Goal: Task Accomplishment & Management: Manage account settings

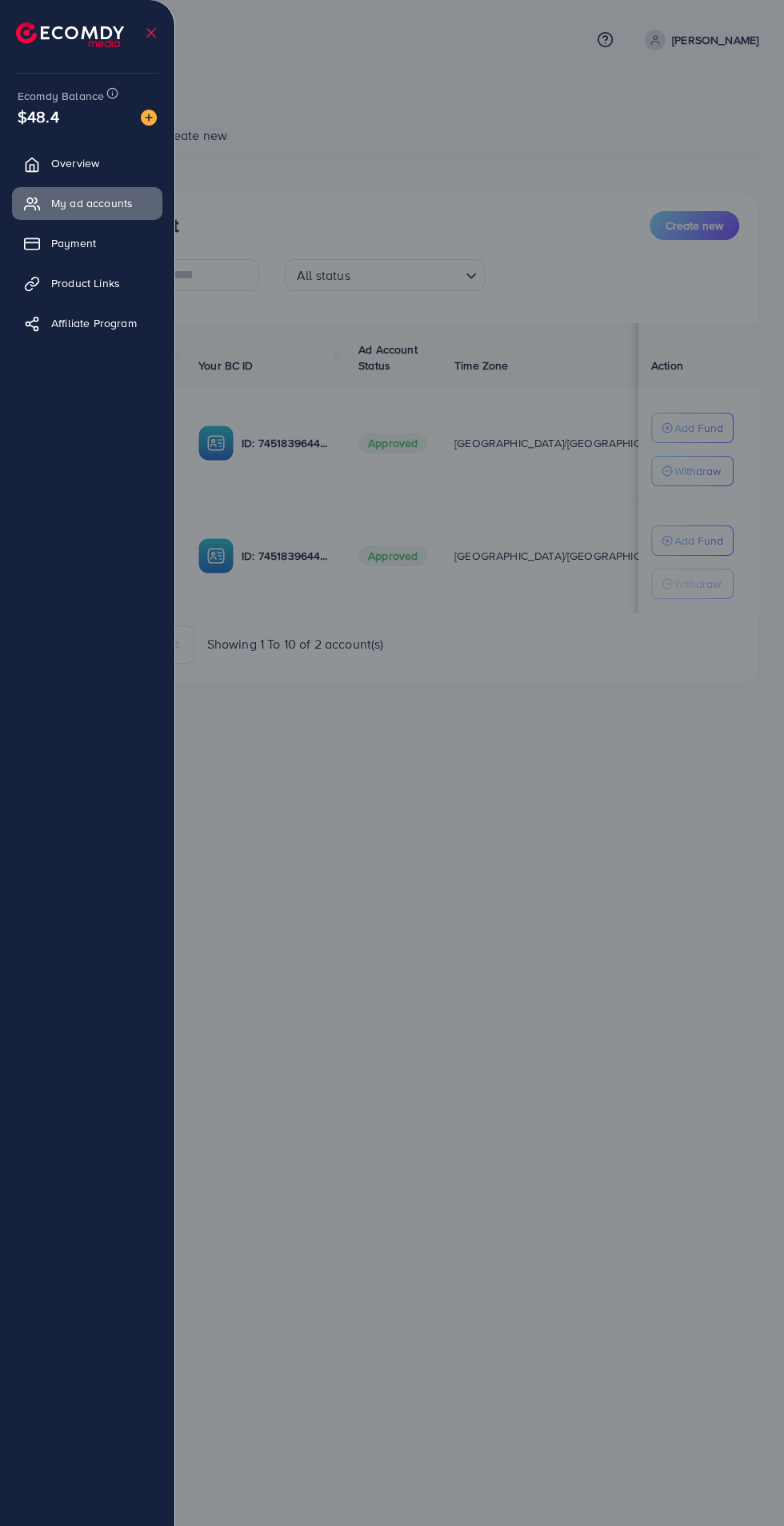
click at [554, 728] on div at bounding box center [392, 915] width 784 height 1831
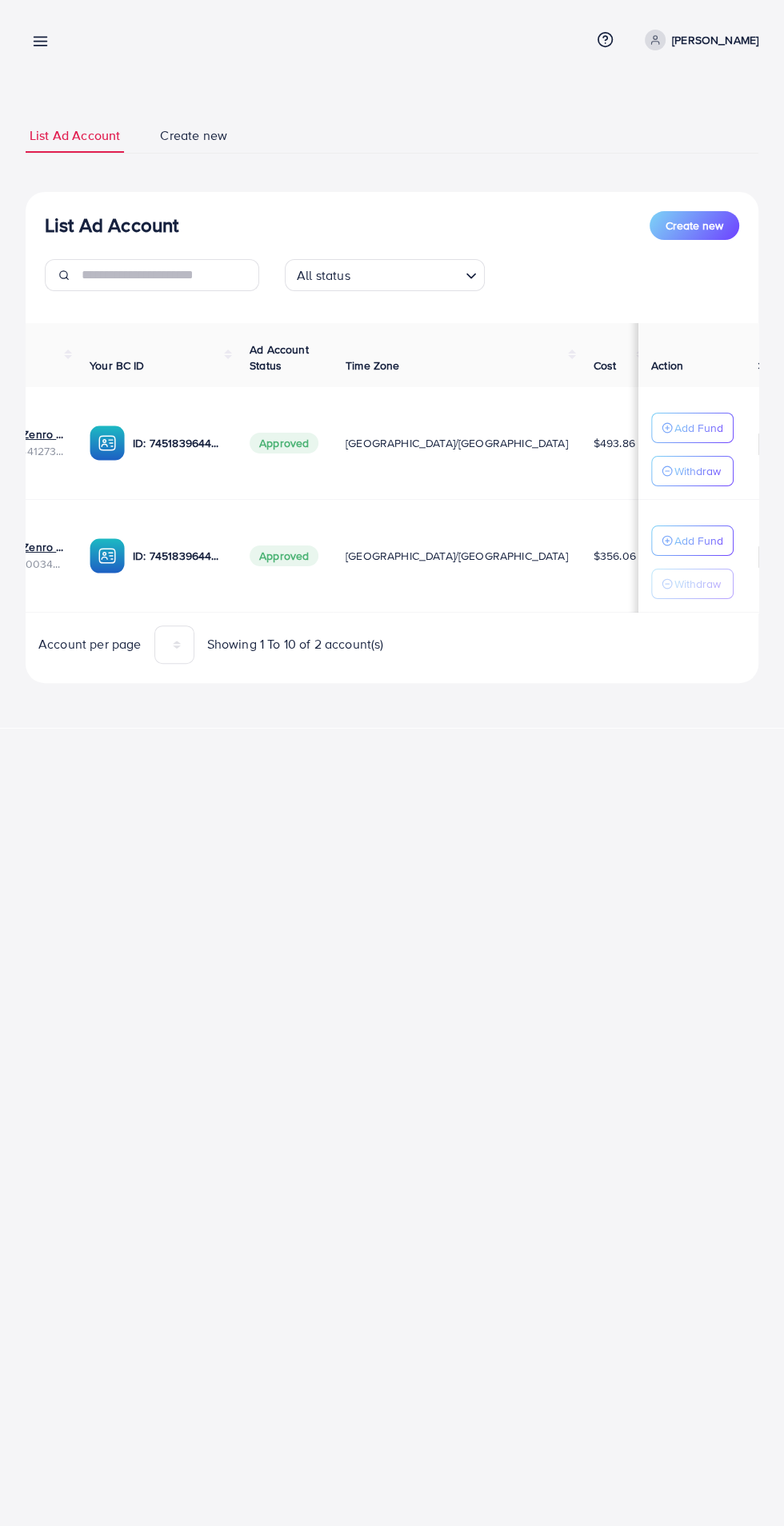
scroll to position [0, 236]
